Goal: Transaction & Acquisition: Register for event/course

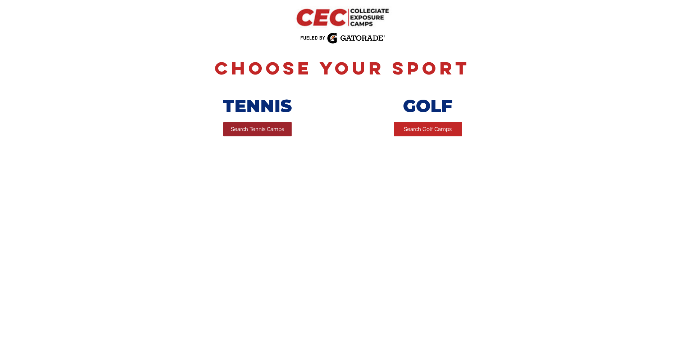
click at [242, 133] on span "Search Tennis Camps" at bounding box center [257, 129] width 53 height 8
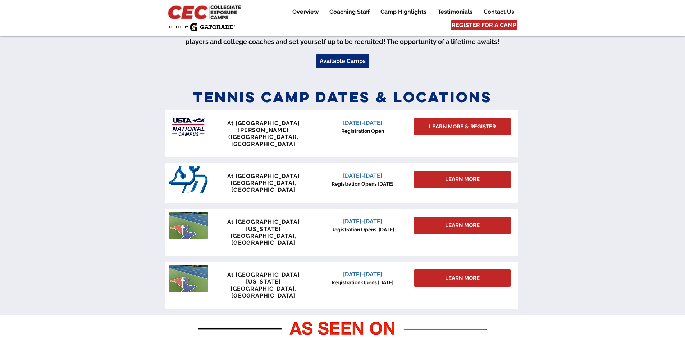
scroll to position [254, 0]
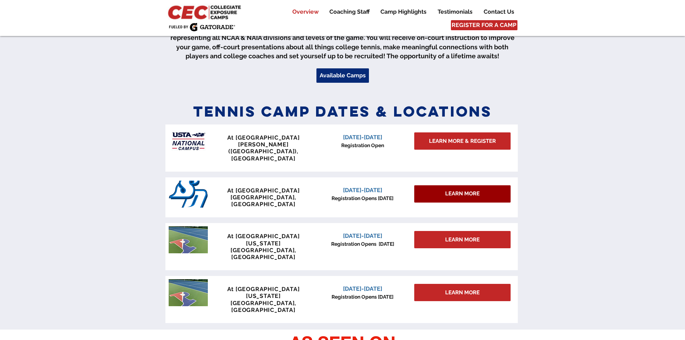
click at [457, 190] on span "LEARN MORE" at bounding box center [462, 194] width 34 height 8
click at [464, 190] on span "LEARN MORE" at bounding box center [462, 194] width 34 height 8
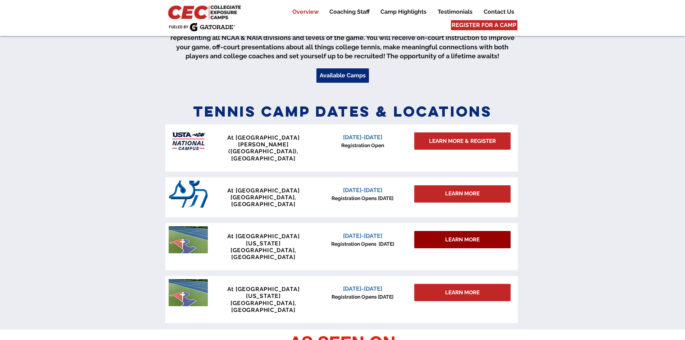
click at [447, 236] on span "LEARN MORE" at bounding box center [462, 240] width 34 height 8
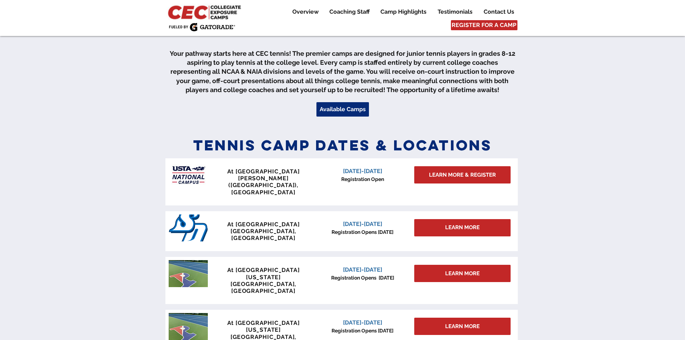
scroll to position [259, 0]
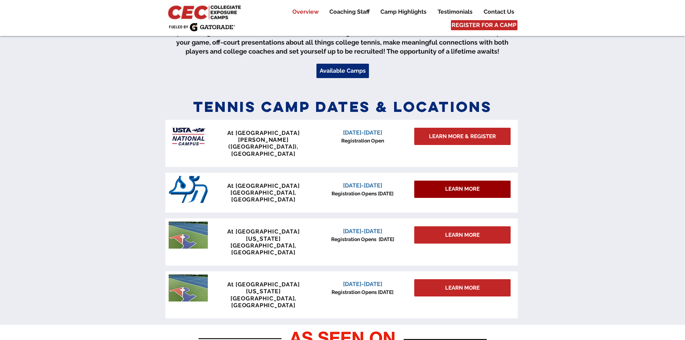
click at [450, 185] on span "LEARN MORE" at bounding box center [462, 189] width 34 height 8
